Goal: Task Accomplishment & Management: Use online tool/utility

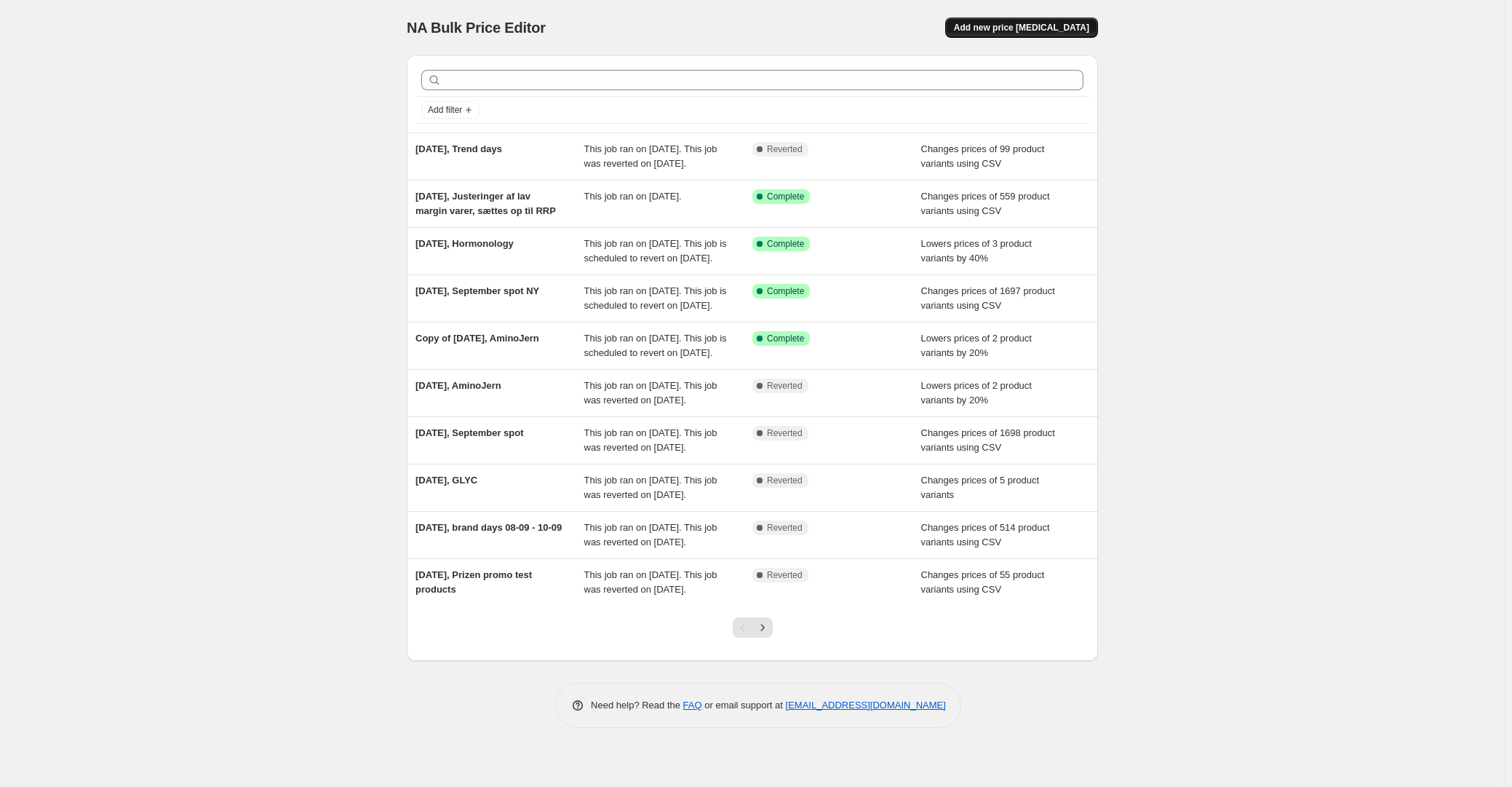
click at [1033, 18] on button "Add new price [MEDICAL_DATA]" at bounding box center [1021, 28] width 153 height 21
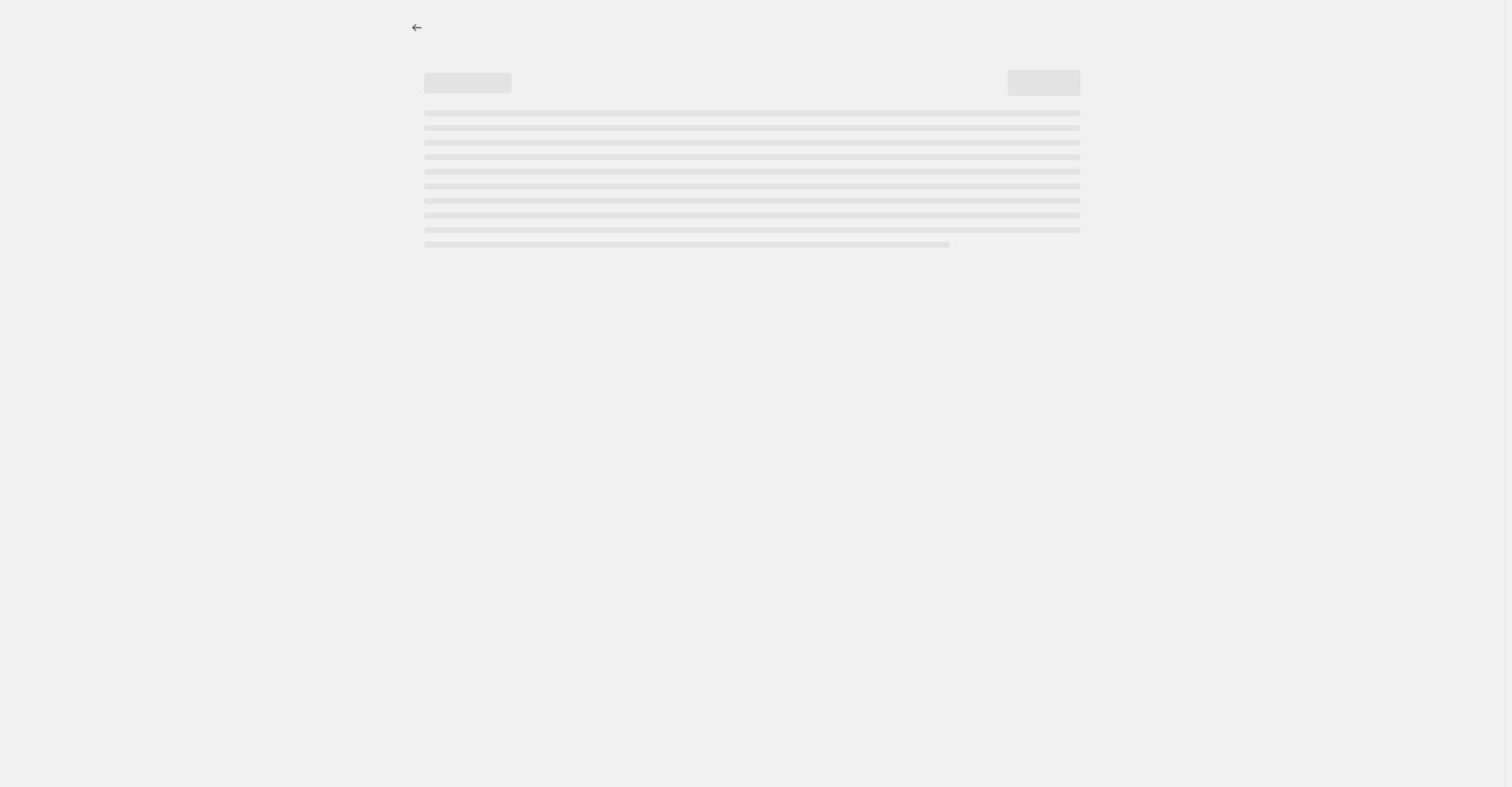
select select "percentage"
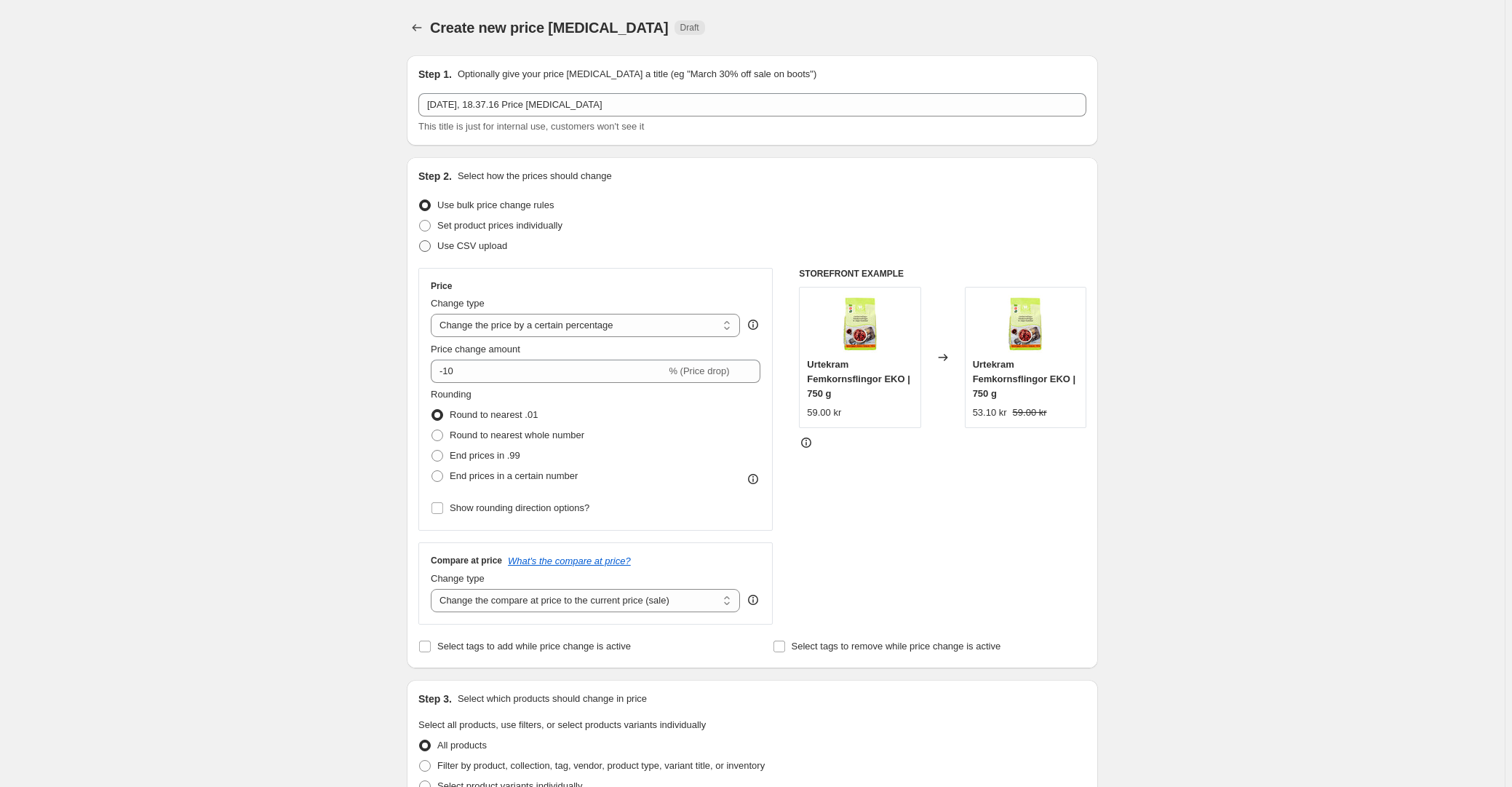
click at [473, 244] on span "Use CSV upload" at bounding box center [472, 245] width 70 height 11
click at [420, 241] on input "Use CSV upload" at bounding box center [420, 240] width 1 height 1
radio input "true"
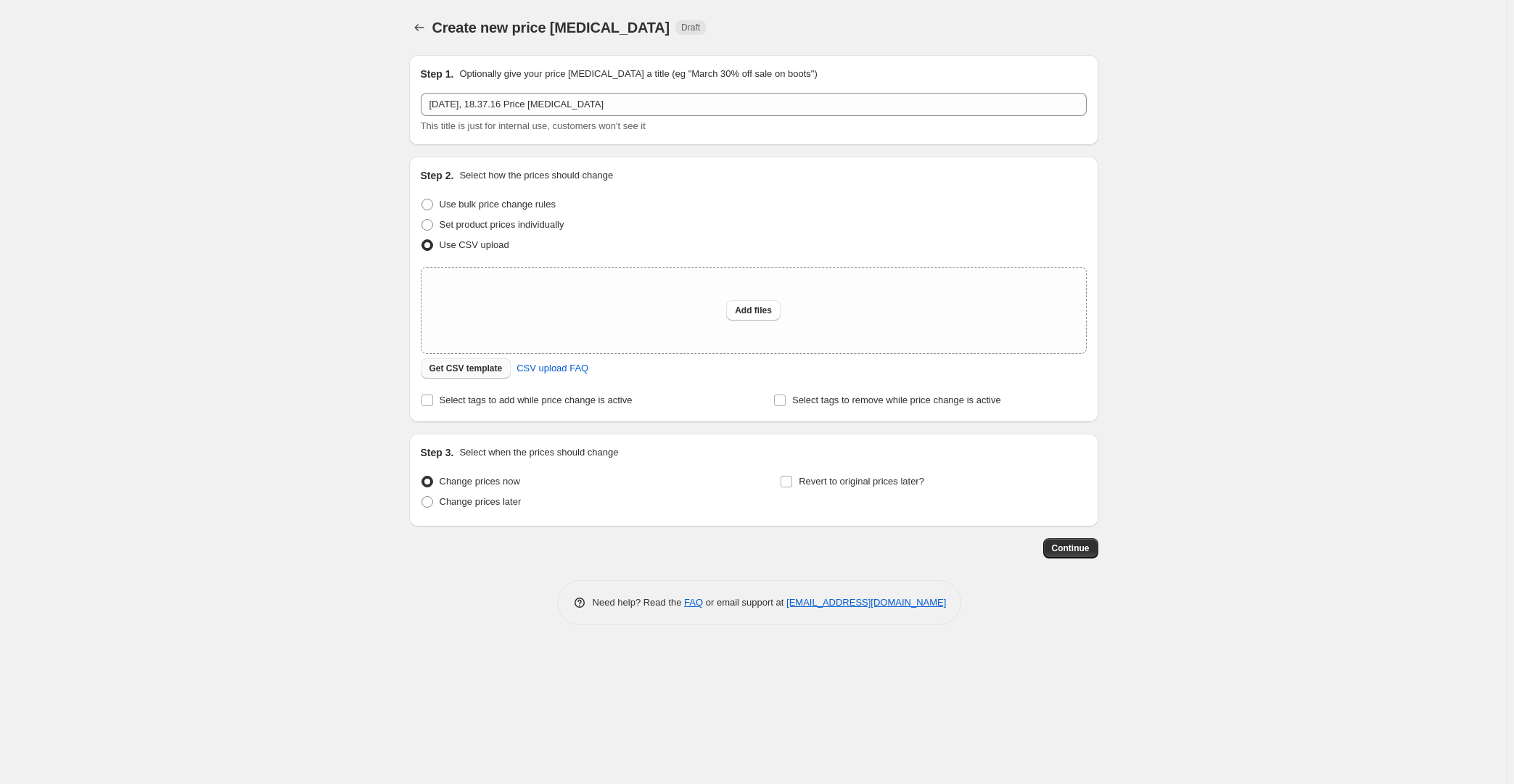
click at [501, 368] on button "Get CSV template" at bounding box center [466, 368] width 90 height 21
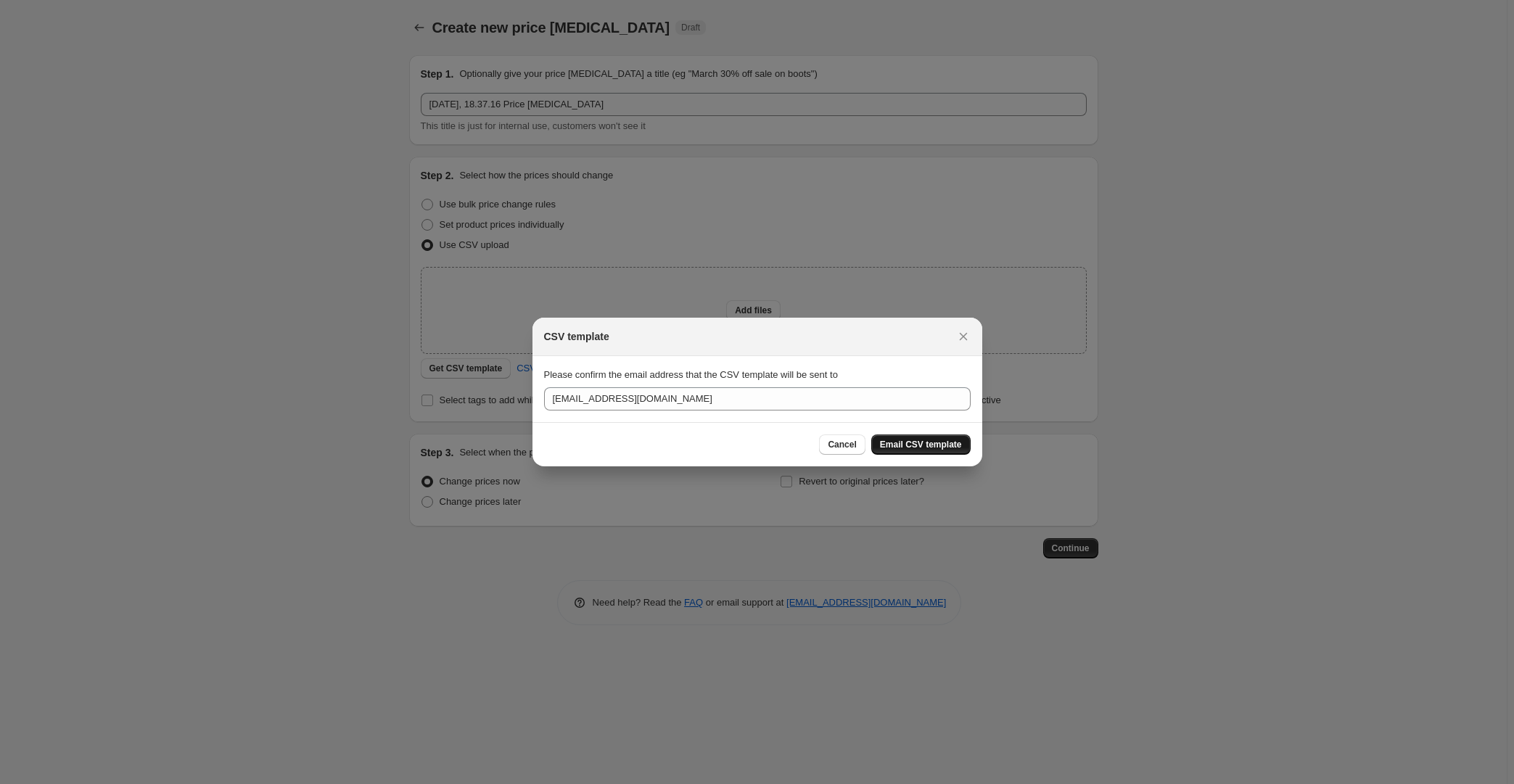
click at [924, 442] on span "Email CSV template" at bounding box center [920, 444] width 81 height 12
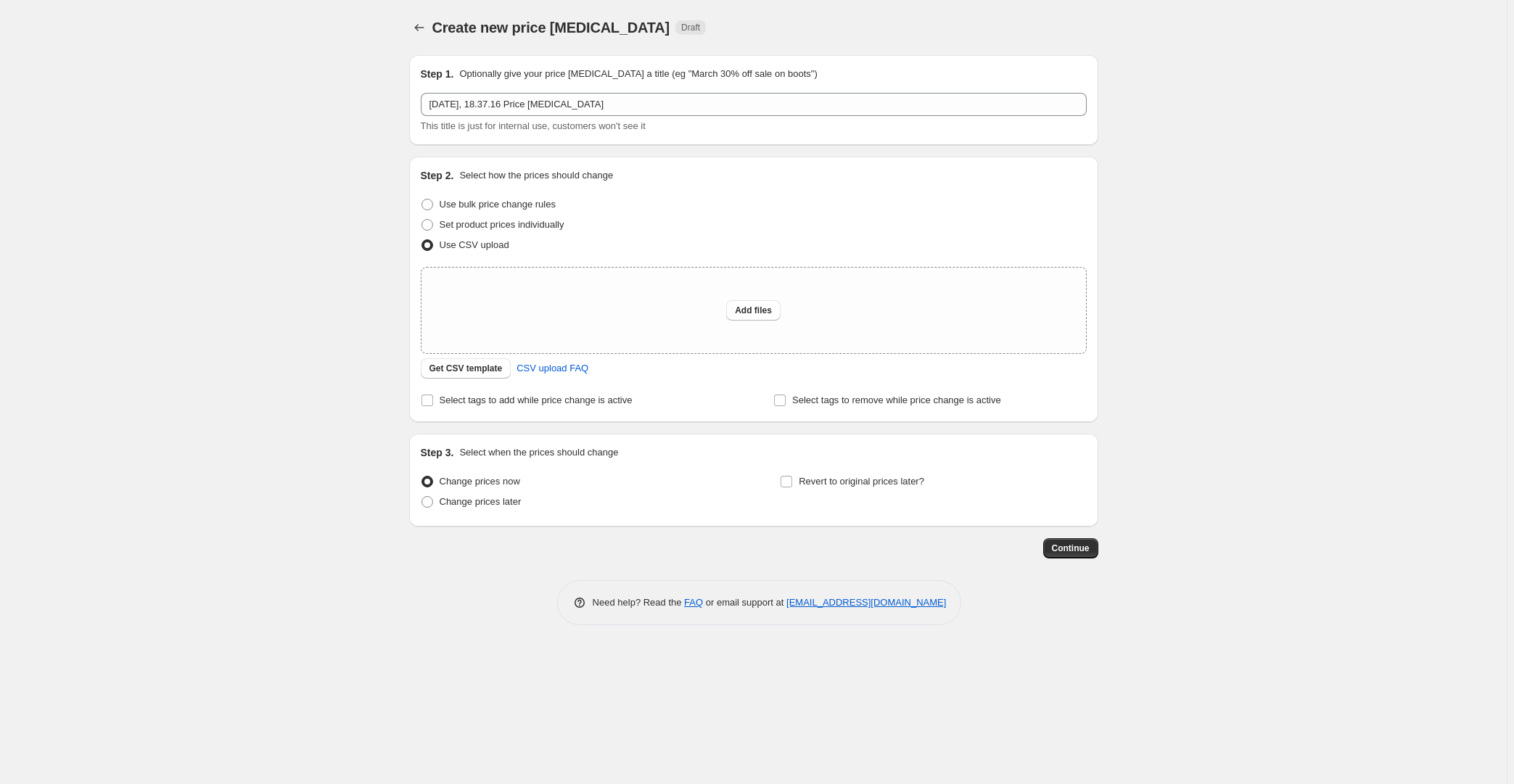
click at [298, 278] on div "Create new price [MEDICAL_DATA]. This page is ready Create new price [MEDICAL_D…" at bounding box center [753, 392] width 1507 height 784
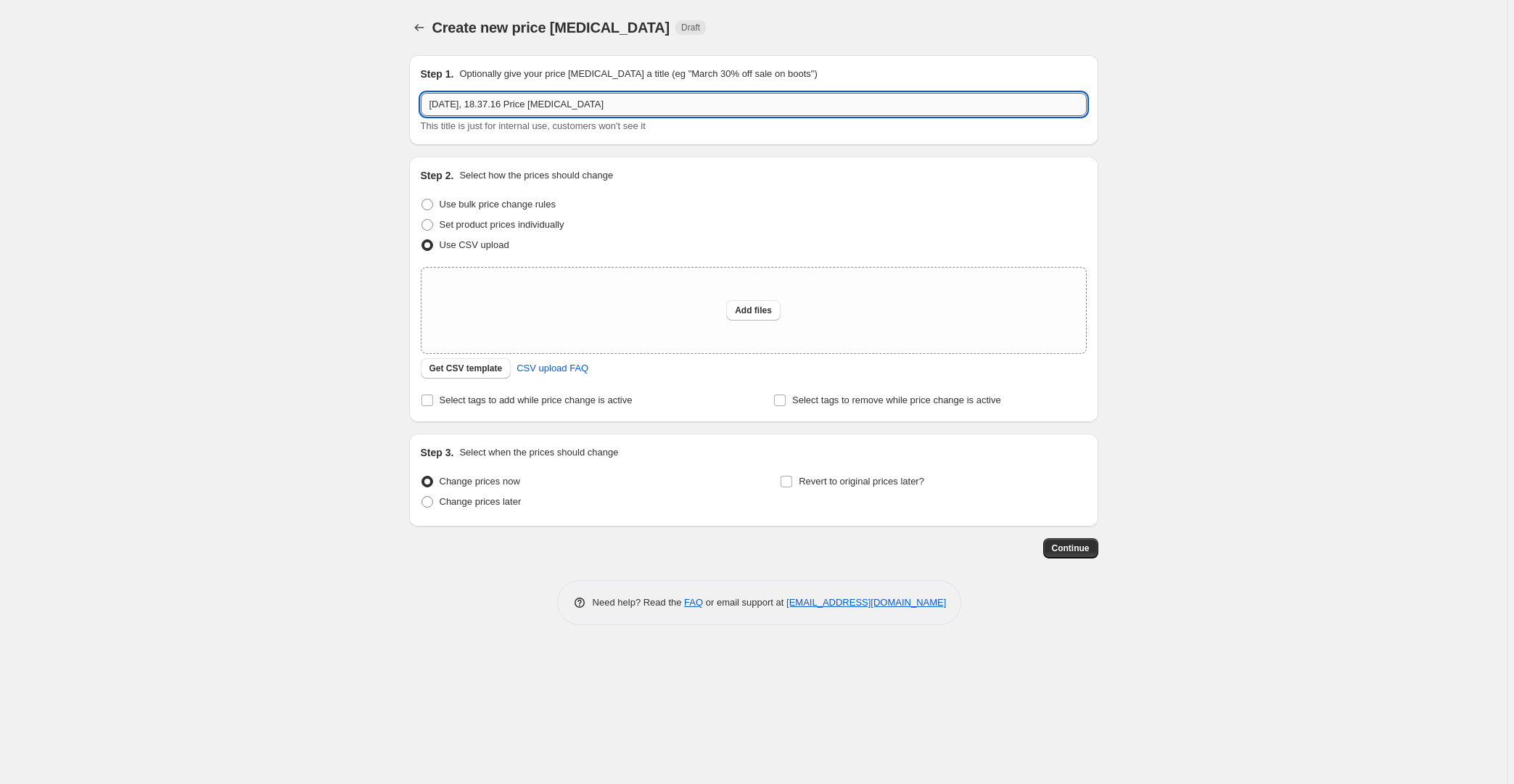
click at [514, 107] on input "[DATE], 18.37.16 Price [MEDICAL_DATA]" at bounding box center [754, 105] width 666 height 24
drag, startPoint x: 526, startPoint y: 103, endPoint x: 833, endPoint y: 120, distance: 307.5
click at [776, 118] on div "[DATE], 18.37.16 Price [MEDICAL_DATA] This title is just for internal use, cust…" at bounding box center [754, 113] width 666 height 40
click at [330, 240] on div "Create new price [MEDICAL_DATA]. This page is ready Create new price [MEDICAL_D…" at bounding box center [753, 392] width 1507 height 784
drag, startPoint x: 520, startPoint y: 110, endPoint x: 485, endPoint y: 115, distance: 35.4
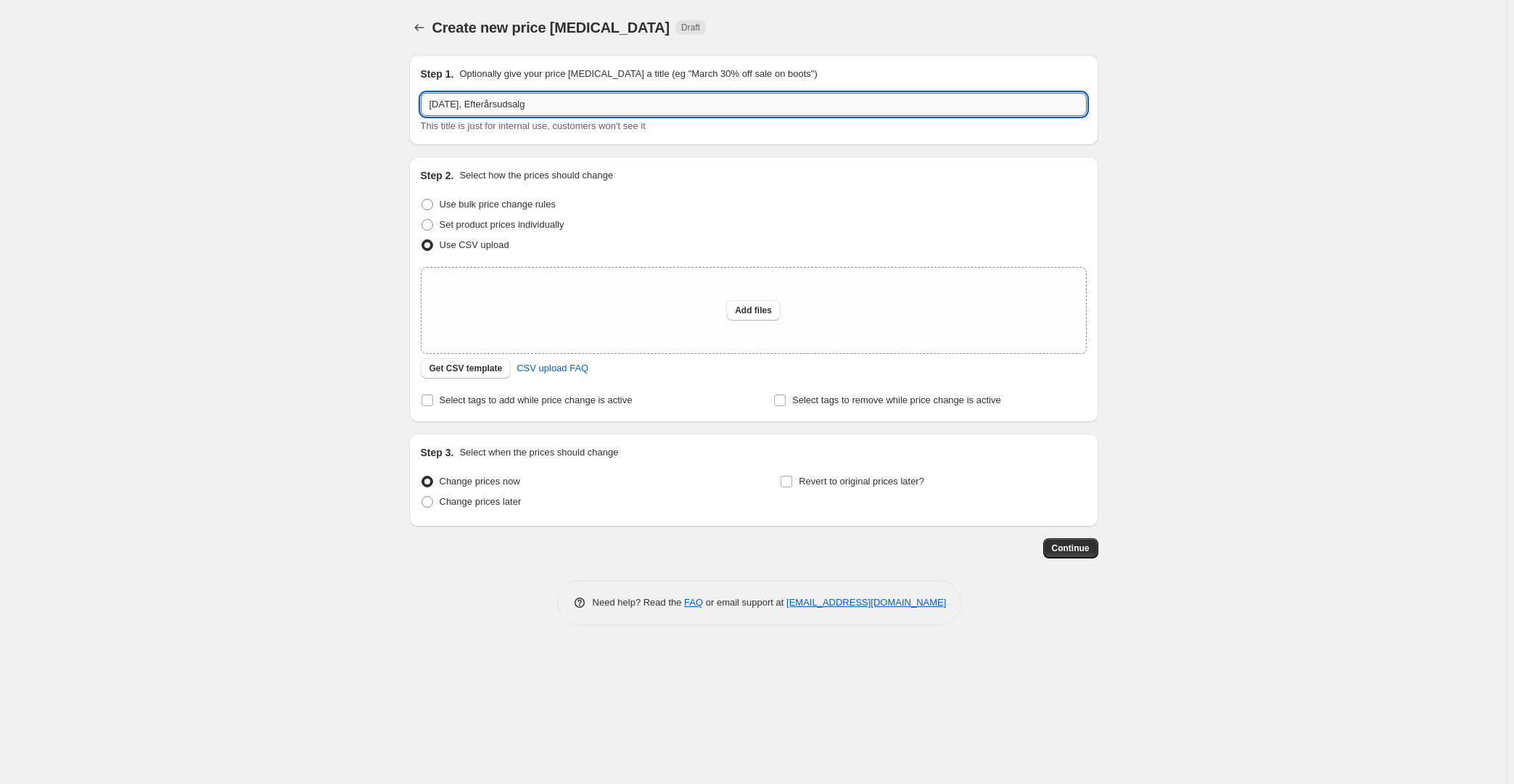
click at [485, 115] on input "[DATE], Efterårsudsalg" at bounding box center [754, 105] width 666 height 24
click at [282, 254] on div "Create new price [MEDICAL_DATA]. This page is ready Create new price [MEDICAL_D…" at bounding box center [753, 392] width 1507 height 784
click at [479, 100] on input "[DATE] Efterårsudsalg" at bounding box center [754, 105] width 666 height 24
type input "[DATE], Efterårsudsalg"
click at [243, 272] on div "Create new price [MEDICAL_DATA]. This page is ready Create new price [MEDICAL_D…" at bounding box center [753, 392] width 1507 height 784
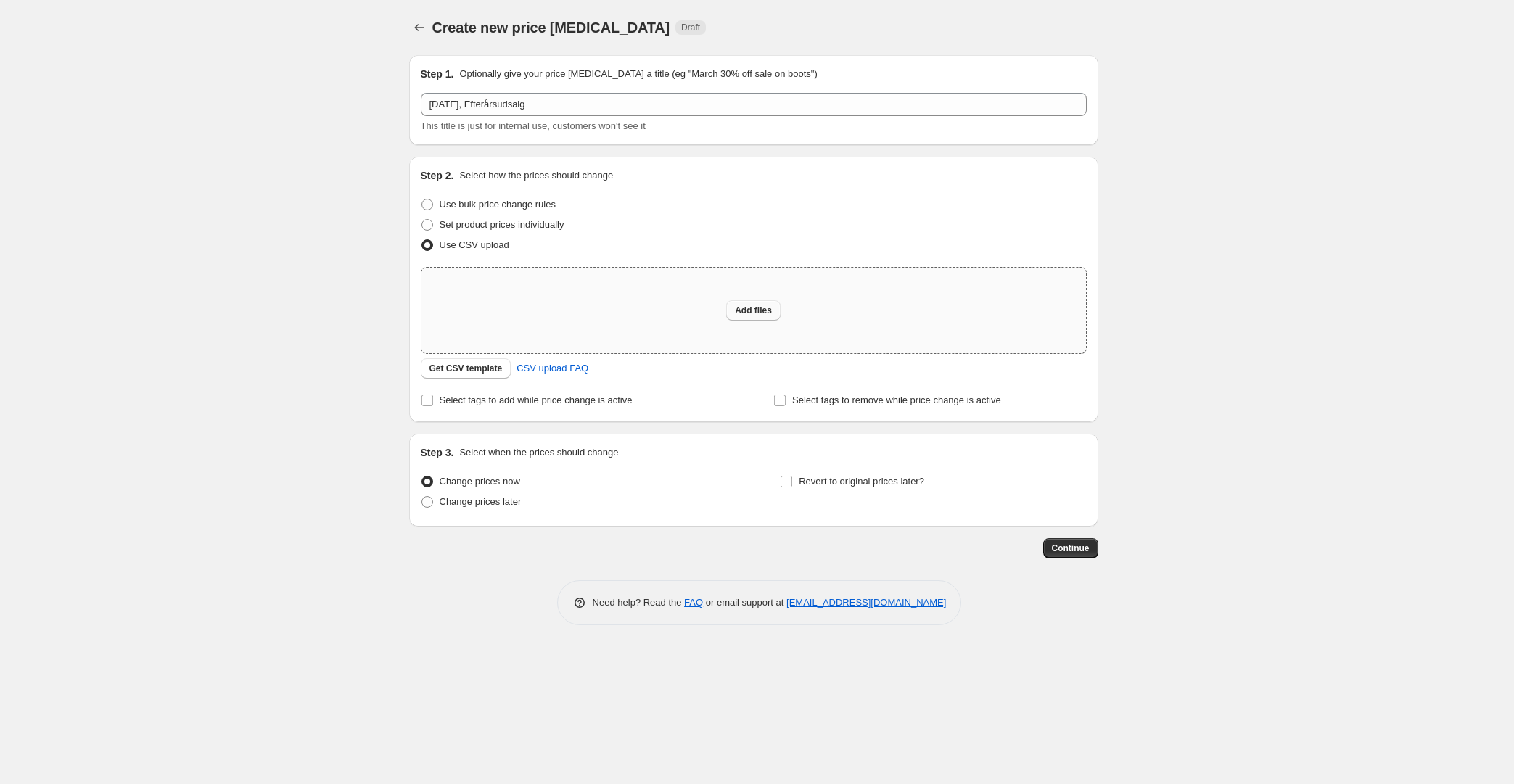
click at [765, 312] on span "Add files" at bounding box center [753, 310] width 37 height 12
type input "C:\fakepath\Efterårsudsalg SE.csv"
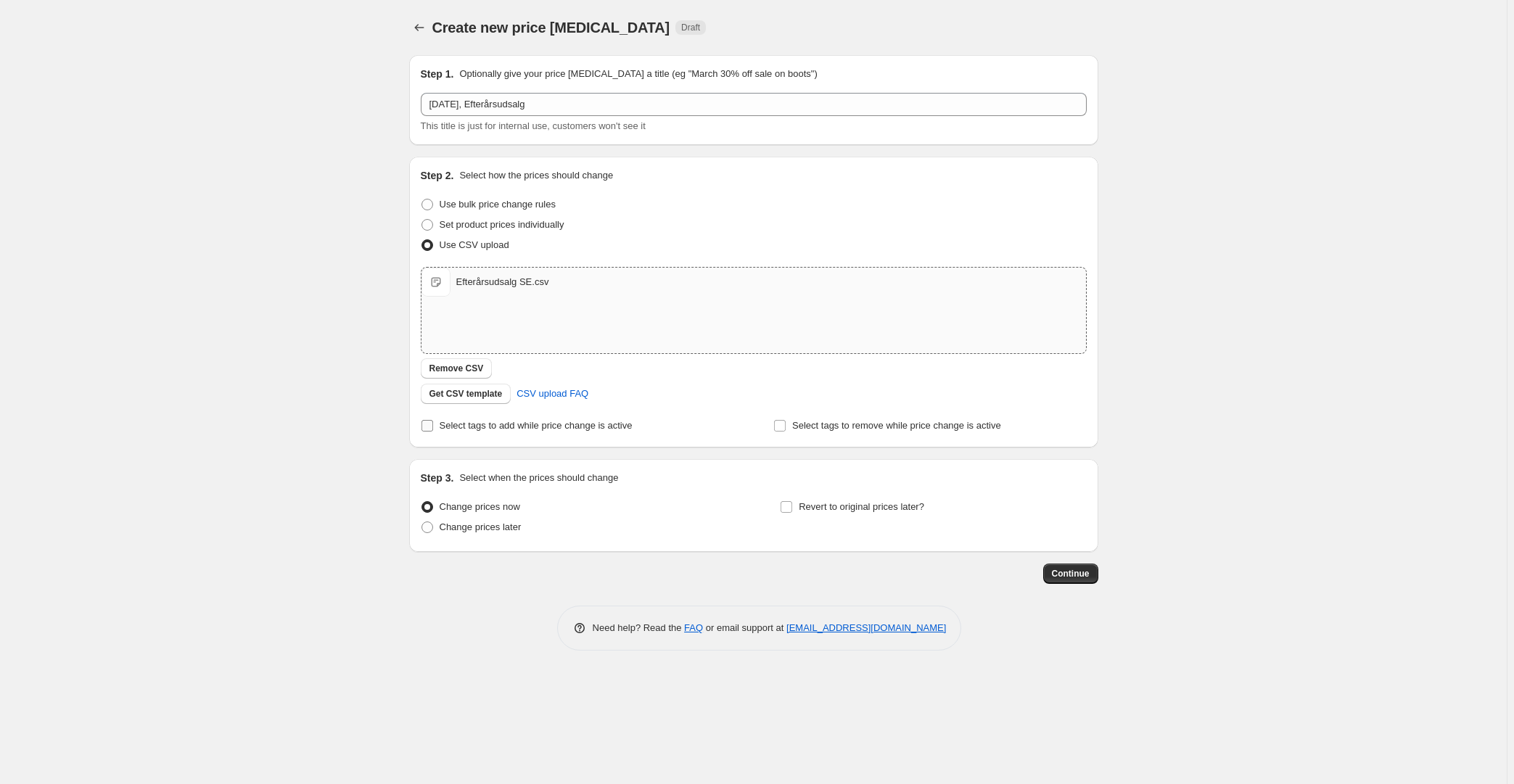
click at [546, 421] on span "Select tags to add while price change is active" at bounding box center [536, 425] width 193 height 11
click at [433, 421] on input "Select tags to add while price change is active" at bounding box center [427, 426] width 12 height 12
checkbox input "true"
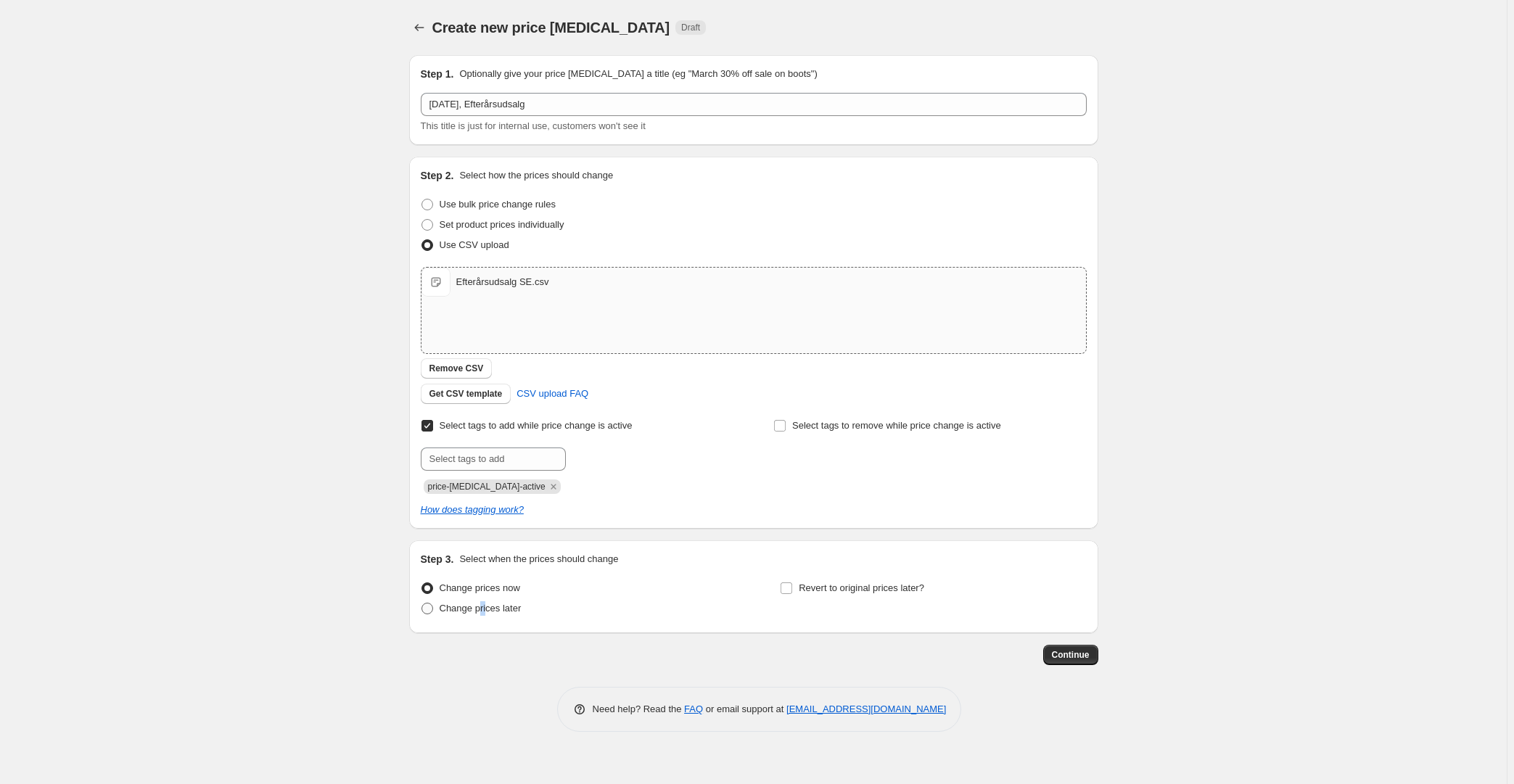
click at [486, 606] on span "Change prices later" at bounding box center [480, 607] width 81 height 11
drag, startPoint x: 485, startPoint y: 612, endPoint x: 592, endPoint y: 601, distance: 107.6
click at [486, 612] on span "Change prices later" at bounding box center [480, 607] width 81 height 11
click at [422, 603] on input "Change prices later" at bounding box center [421, 602] width 1 height 1
radio input "true"
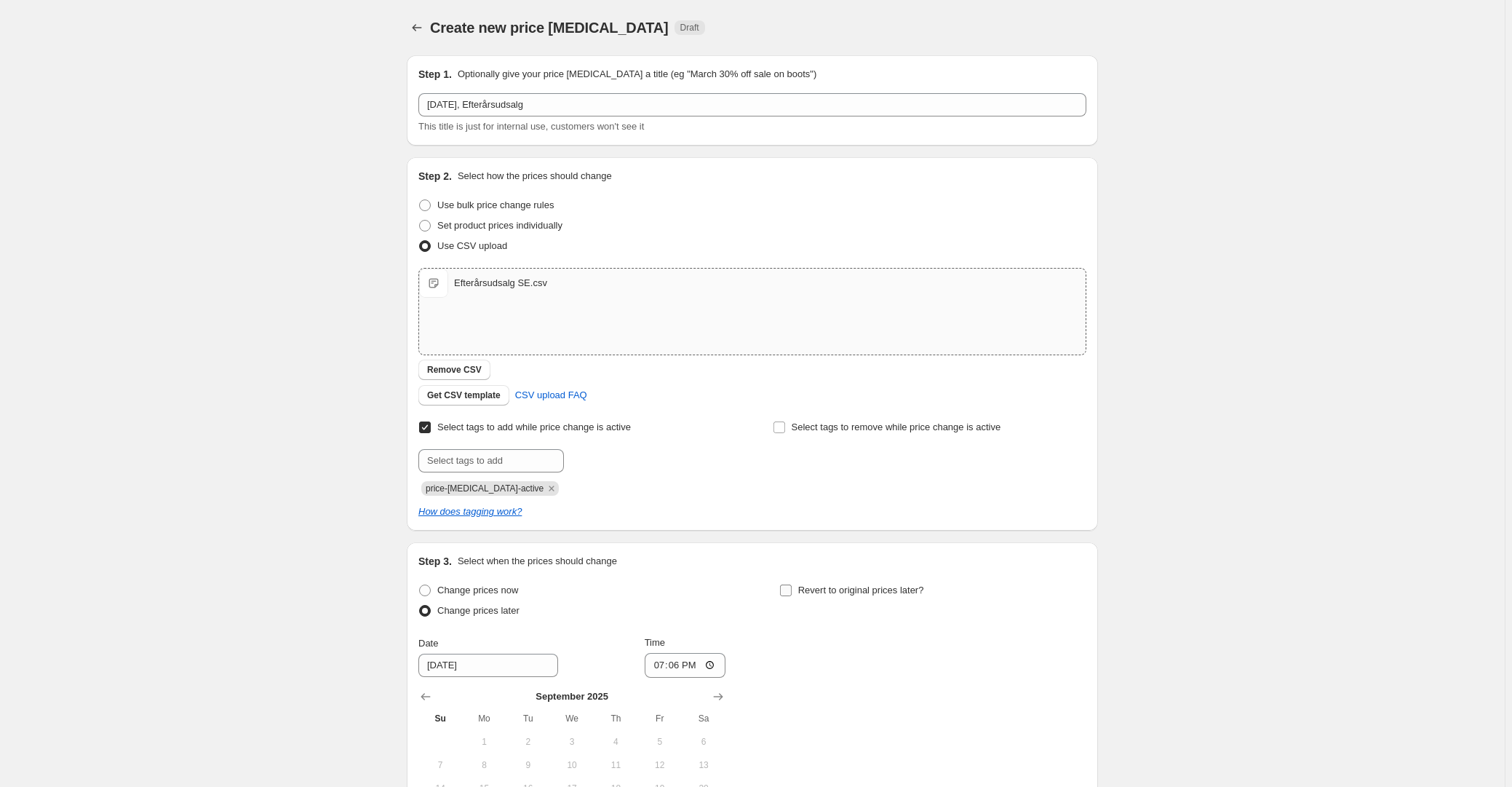
click at [910, 583] on span "Revert to original prices later?" at bounding box center [862, 590] width 126 height 15
click at [792, 584] on input "Revert to original prices later?" at bounding box center [786, 590] width 12 height 12
checkbox input "true"
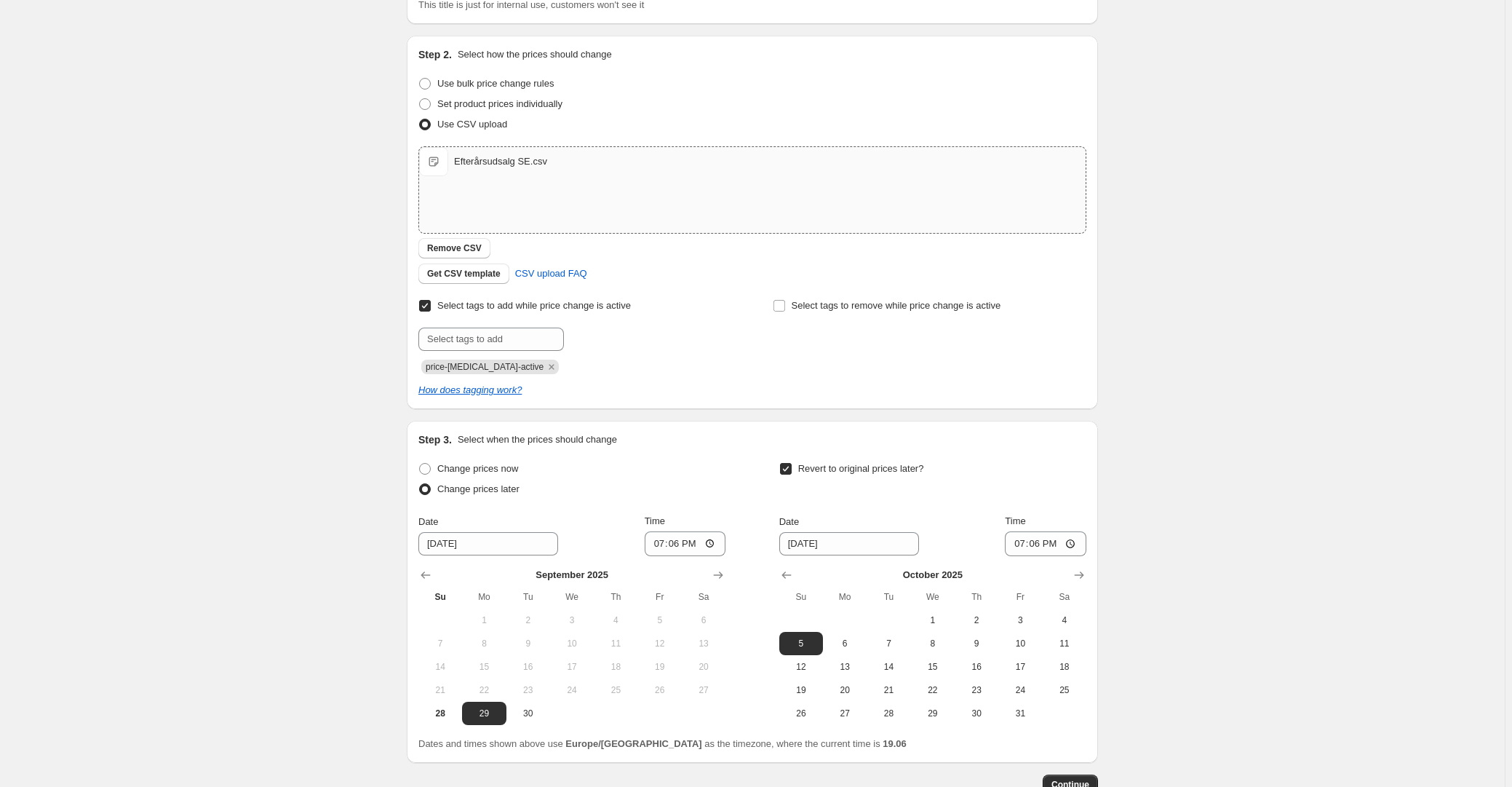
scroll to position [218, 0]
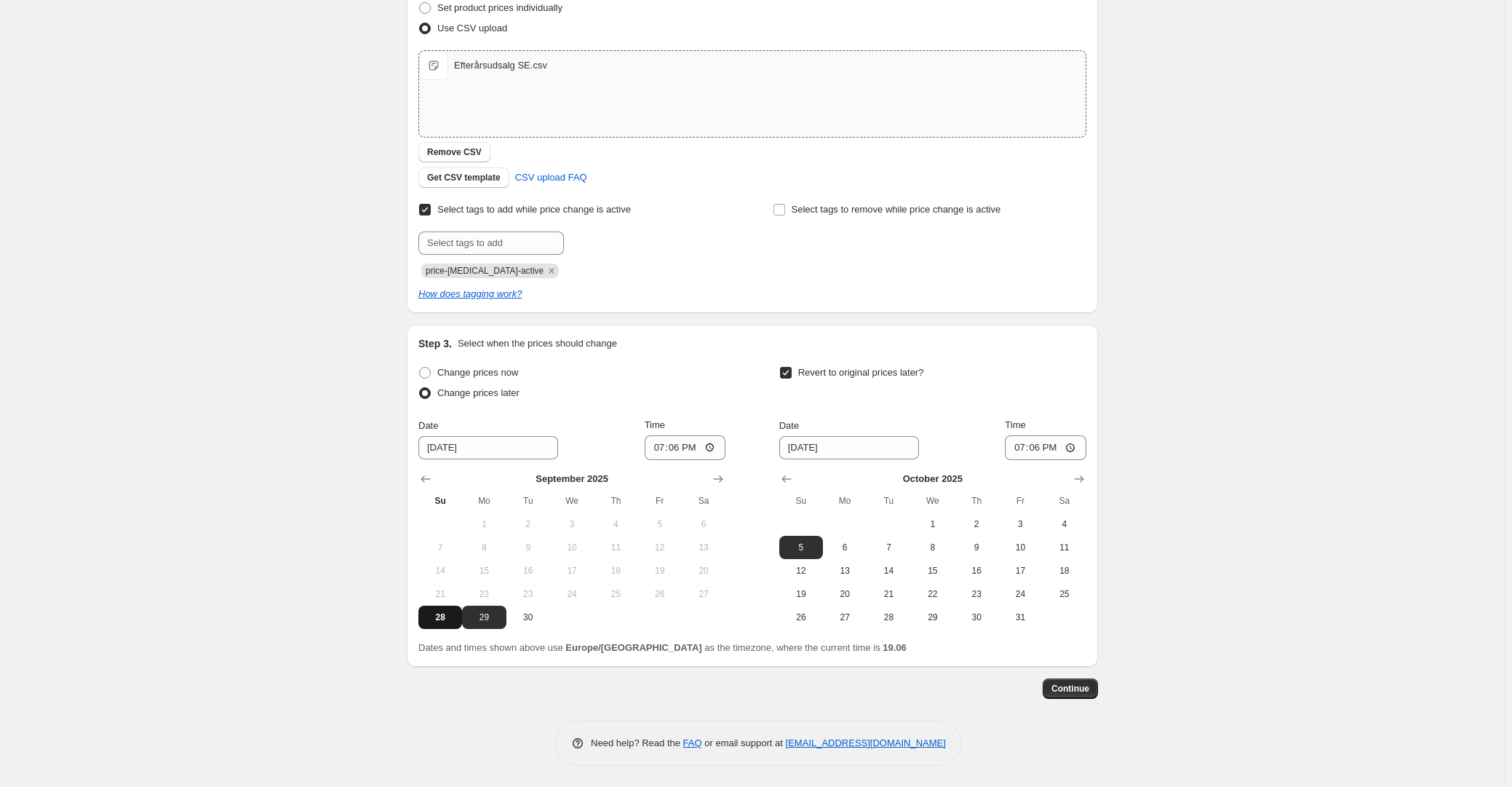
click at [446, 616] on span "28" at bounding box center [440, 618] width 33 height 12
type input "[DATE]"
click at [681, 447] on input "19:06" at bounding box center [686, 447] width 82 height 25
type input "23:59"
drag, startPoint x: 488, startPoint y: 615, endPoint x: 653, endPoint y: 459, distance: 227.1
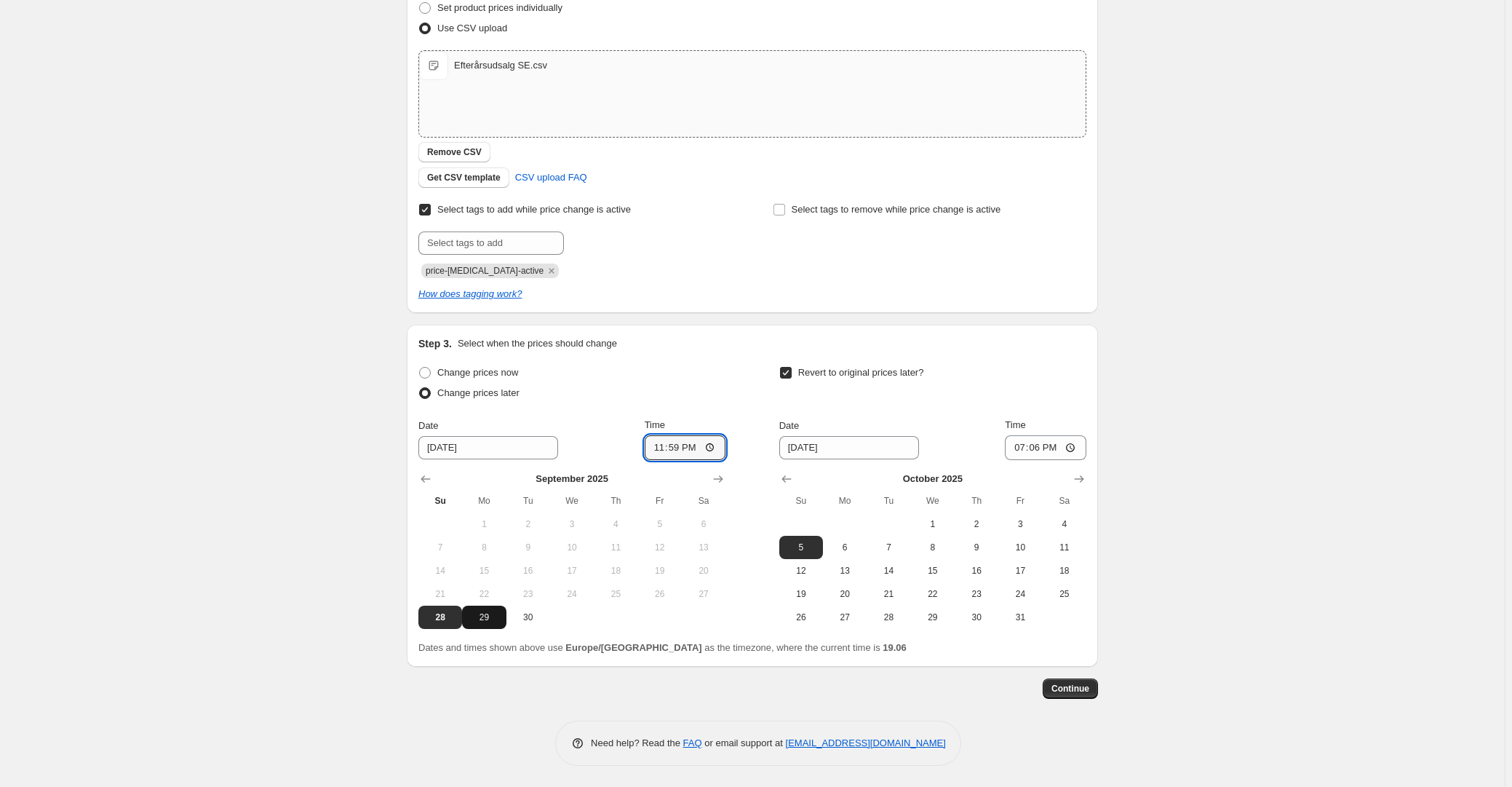
click at [489, 615] on span "29" at bounding box center [484, 618] width 33 height 12
type input "[DATE]"
click at [684, 450] on input "23:59" at bounding box center [686, 447] width 82 height 25
type input "00:01"
click at [761, 408] on div "Change prices now Change prices later Date [DATE] Time 00:[DATE] Mo Tu We Th Fr…" at bounding box center [753, 495] width 668 height 266
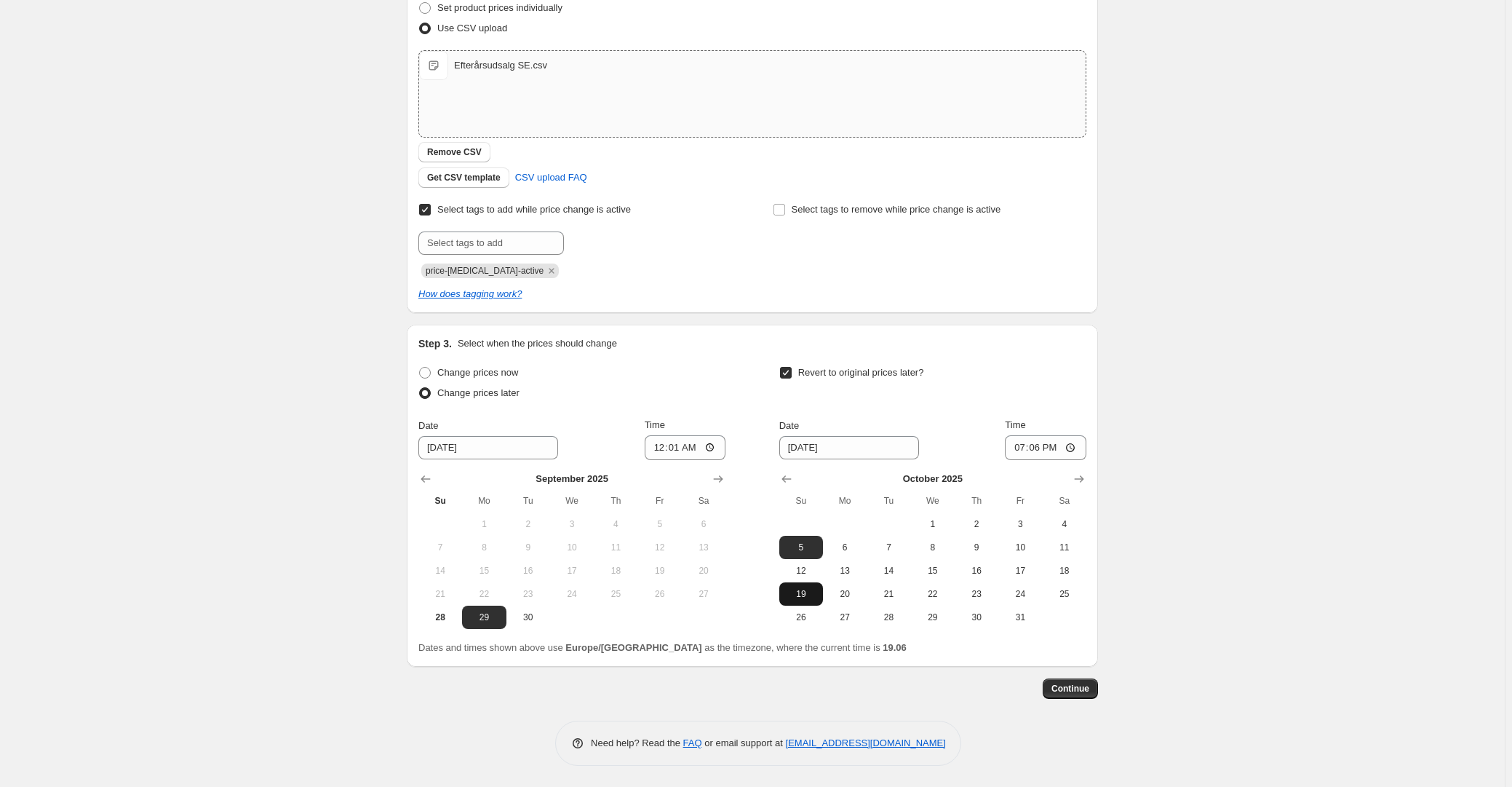
click at [816, 592] on span "19" at bounding box center [801, 594] width 33 height 12
type input "[DATE]"
click at [149, 535] on div "Create new price [MEDICAL_DATA]. This page is ready Create new price [MEDICAL_D…" at bounding box center [753, 285] width 1505 height 1005
click at [1039, 444] on input "19:06" at bounding box center [1045, 447] width 82 height 25
type input "23:59"
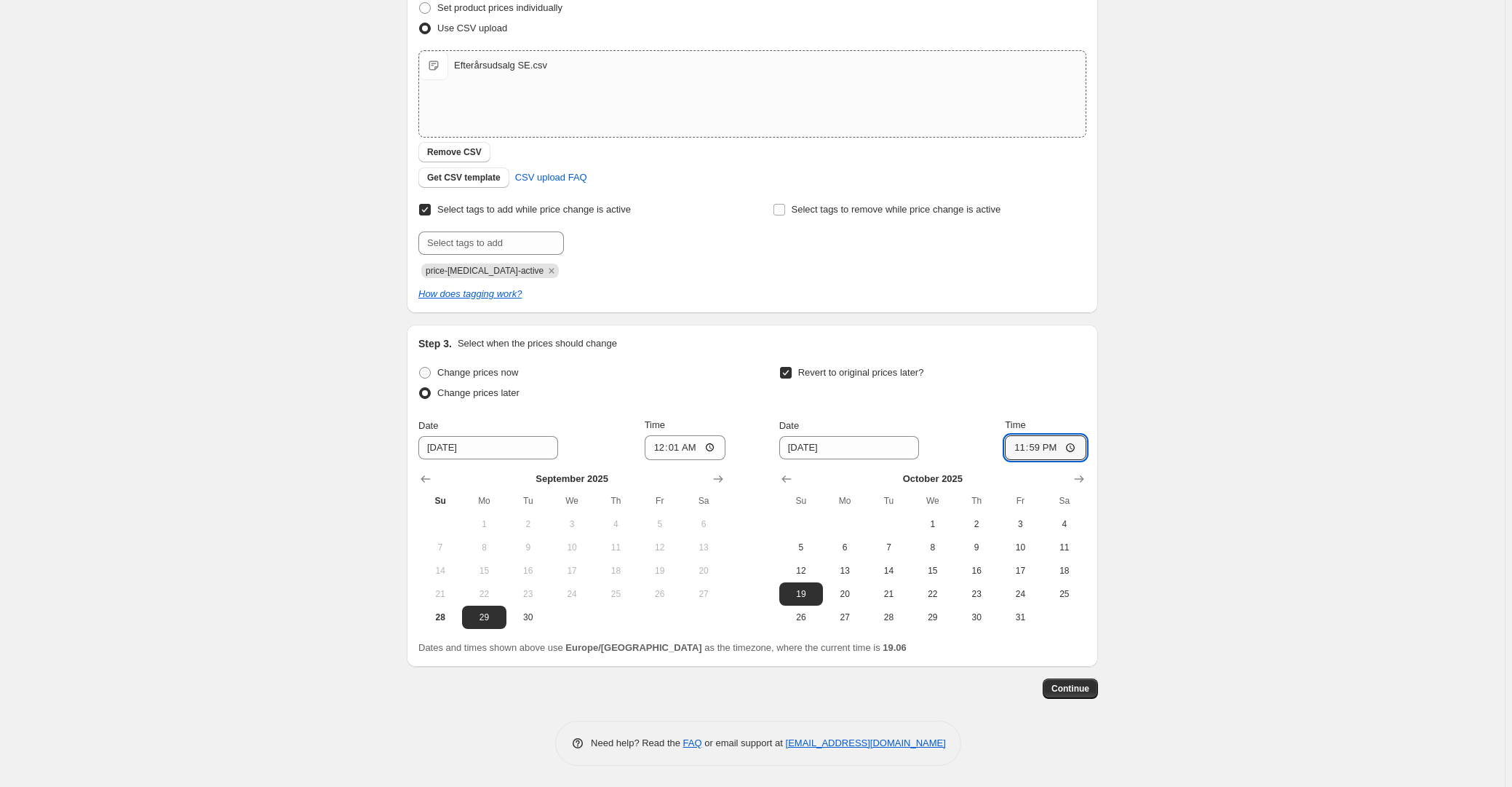
click at [1152, 442] on div "Create new price [MEDICAL_DATA]. This page is ready Create new price [MEDICAL_D…" at bounding box center [753, 285] width 1505 height 1005
click at [1066, 703] on div "Step 1. Optionally give your price [MEDICAL_DATA] a title (eg "March 30% off sa…" at bounding box center [753, 295] width 691 height 940
click at [1068, 697] on button "Continue" at bounding box center [1071, 689] width 55 height 21
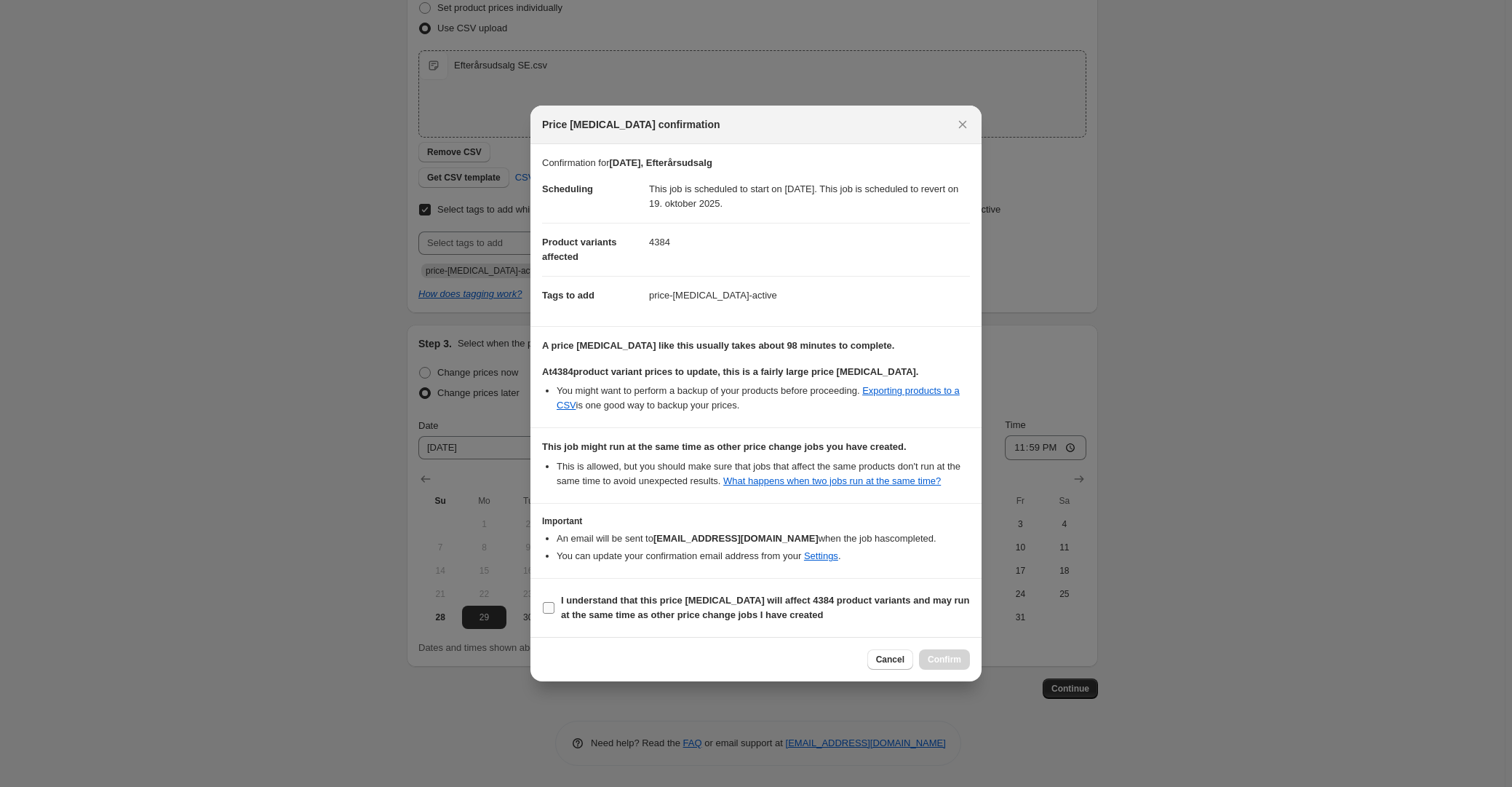
click at [702, 620] on b "I understand that this price [MEDICAL_DATA] will affect 4384 product variants a…" at bounding box center [765, 608] width 409 height 26
click at [555, 614] on input "I understand that this price [MEDICAL_DATA] will affect 4384 product variants a…" at bounding box center [549, 608] width 12 height 12
checkbox input "true"
click at [967, 659] on button "Confirm" at bounding box center [945, 659] width 51 height 21
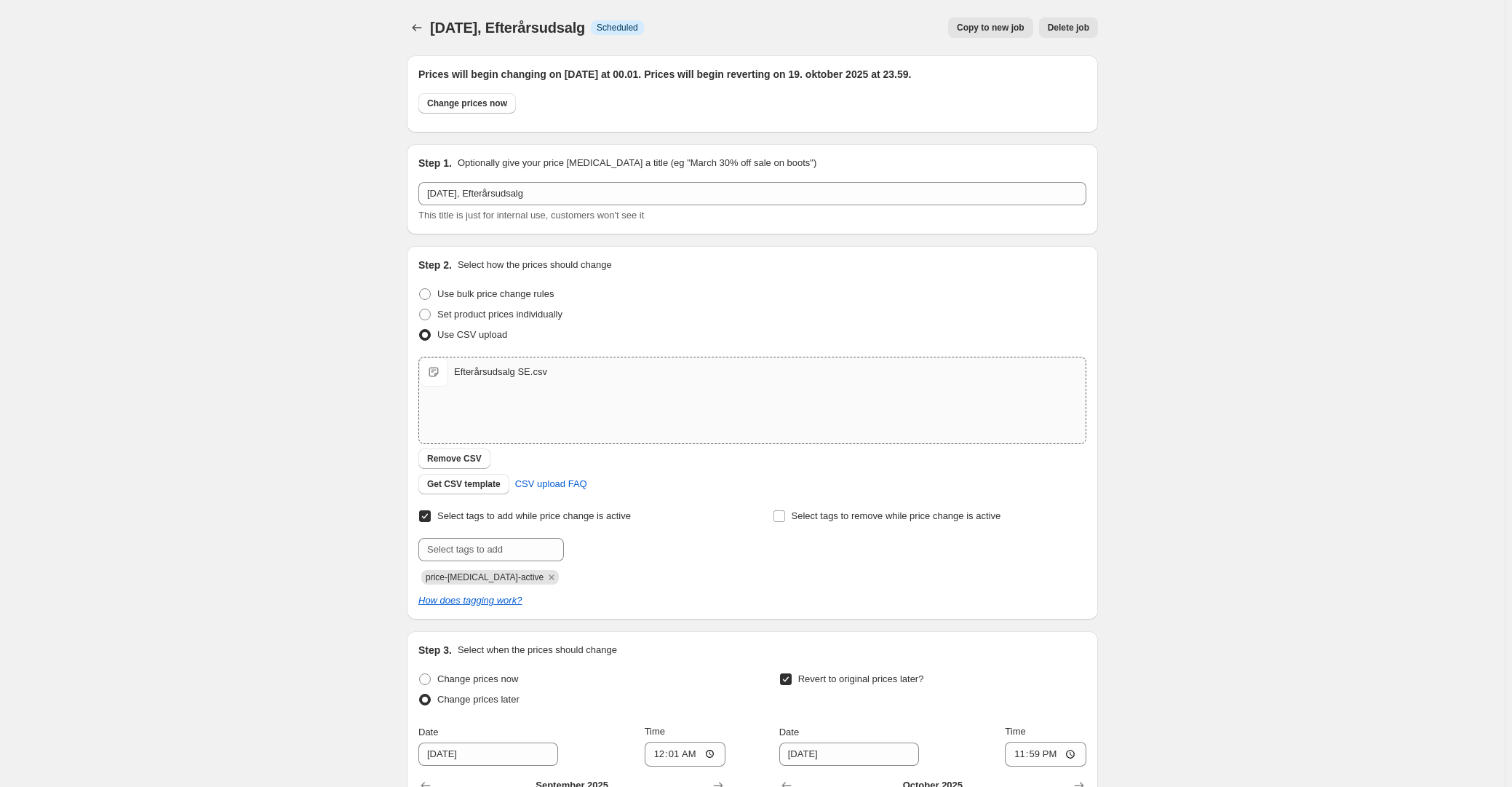
click at [436, 23] on span "[DATE], Efterårsudsalg" at bounding box center [507, 28] width 155 height 16
click at [421, 32] on icon "Price change jobs" at bounding box center [417, 28] width 15 height 15
